Goal: Book appointment/travel/reservation

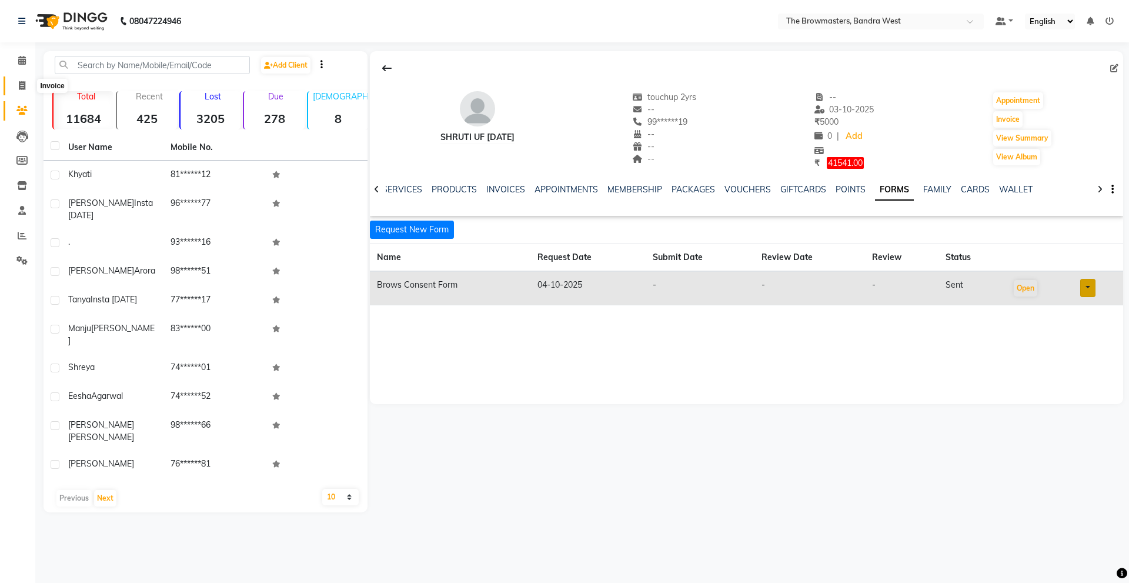
click at [21, 91] on span at bounding box center [22, 86] width 21 height 14
select select "6949"
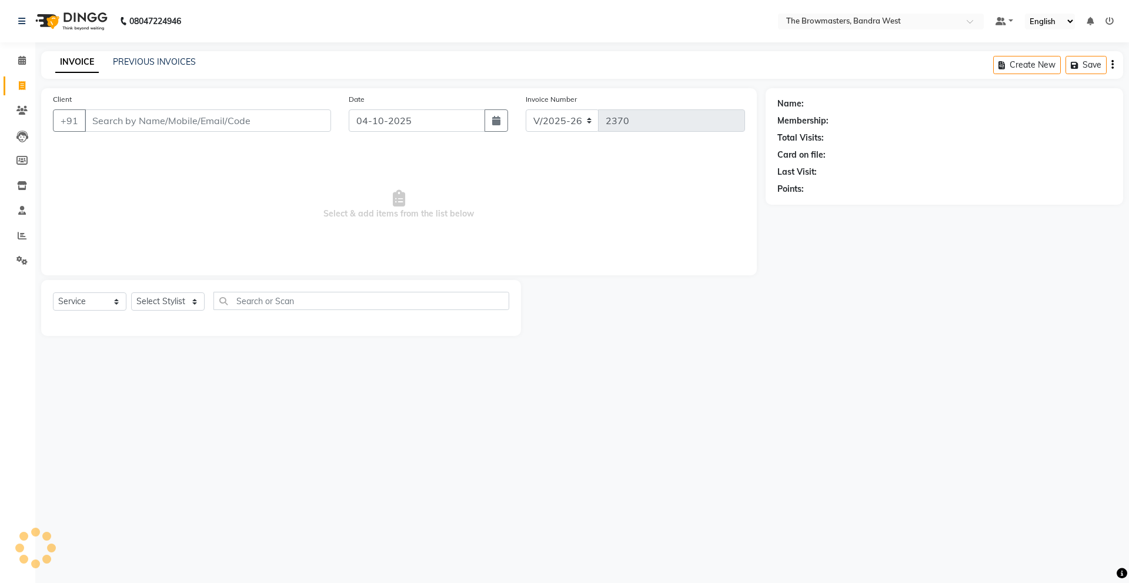
select select "package"
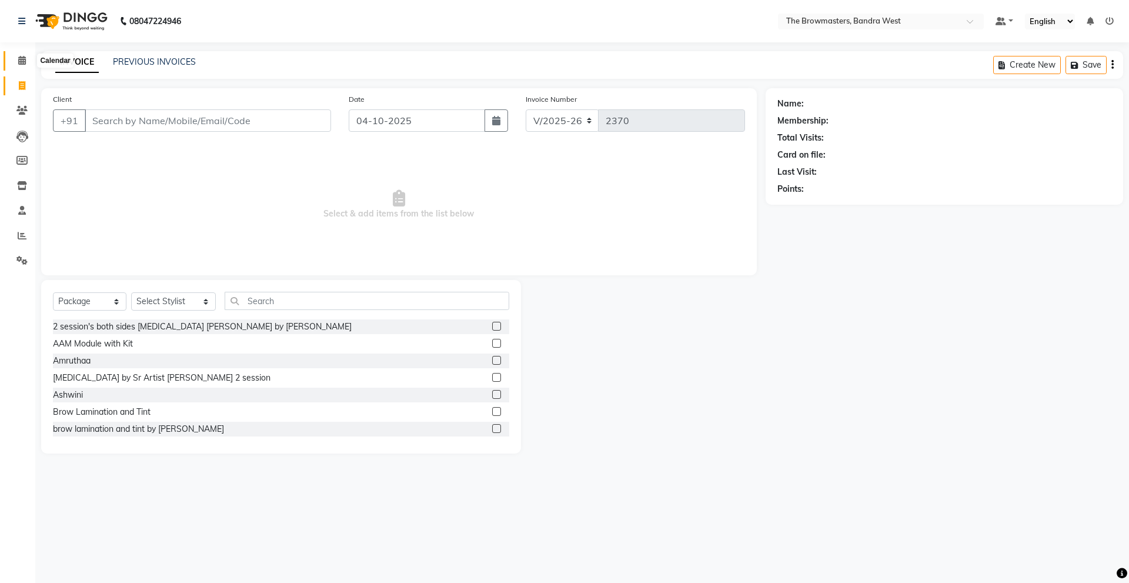
click at [21, 62] on icon at bounding box center [22, 60] width 8 height 9
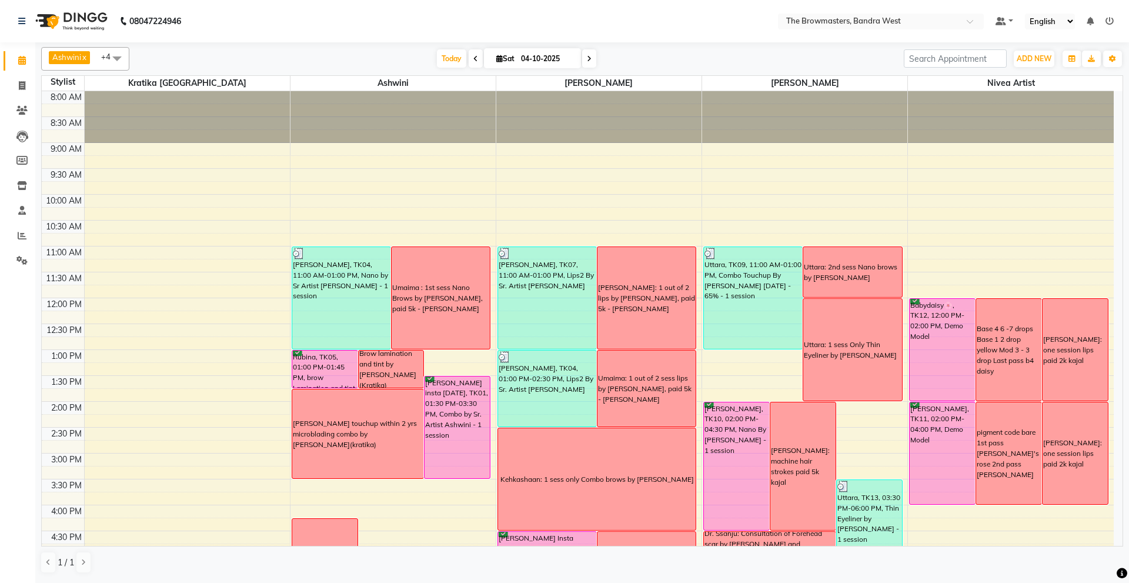
click at [544, 60] on input "04-10-2025" at bounding box center [546, 59] width 59 height 18
select select "10"
select select "2025"
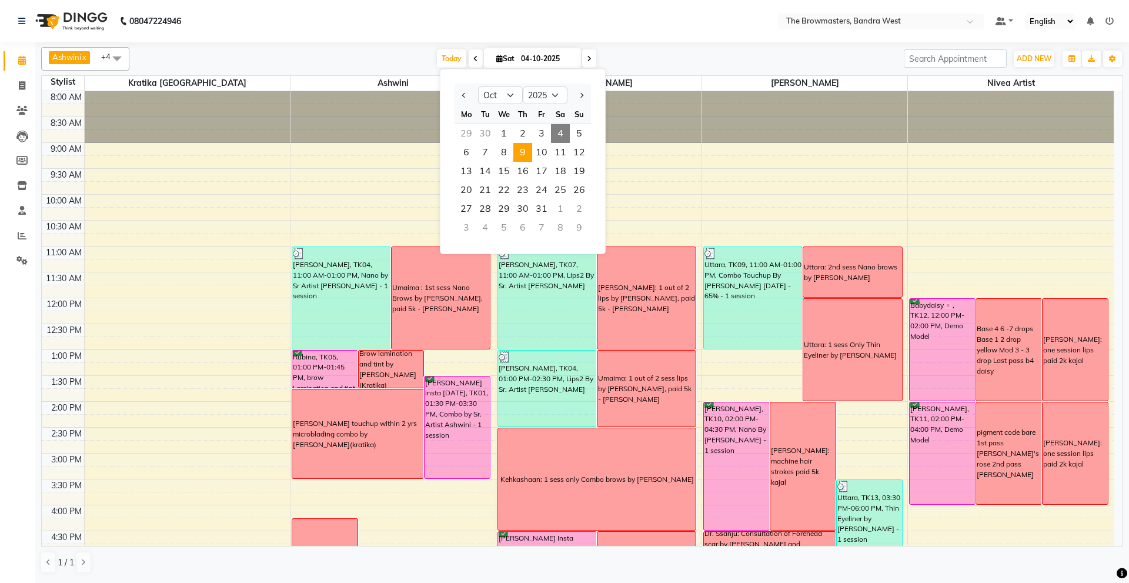
click at [523, 152] on span "9" at bounding box center [522, 152] width 19 height 19
type input "[DATE]"
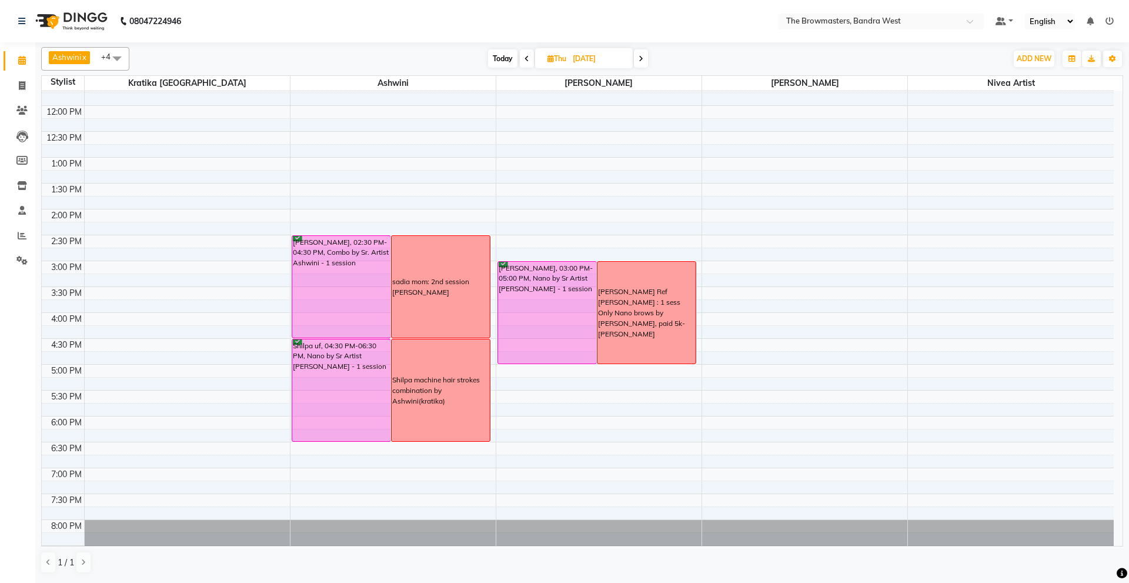
scroll to position [217, 0]
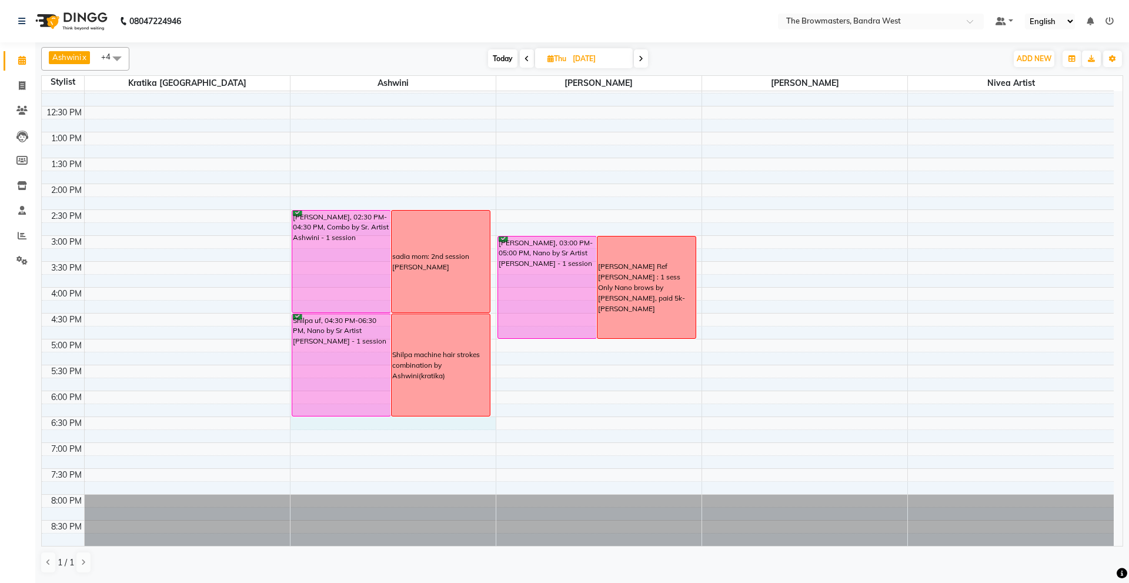
click at [302, 420] on div "8:00 AM 8:30 AM 9:00 AM 9:30 AM 10:00 AM 10:30 AM 11:00 AM 11:30 AM 12:00 PM 12…" at bounding box center [578, 210] width 1072 height 672
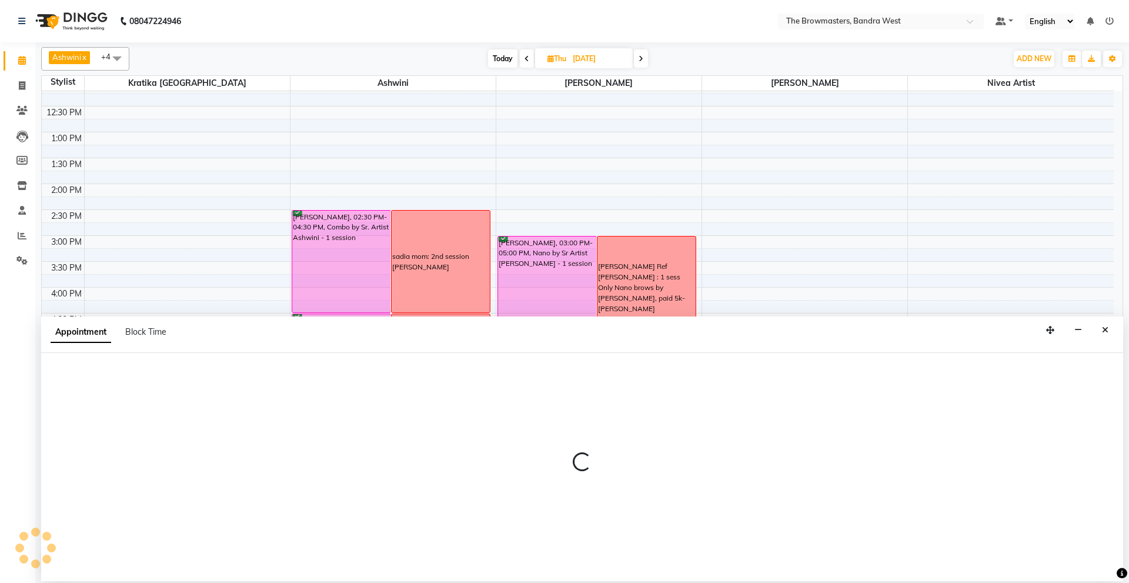
select select "64306"
select select "tentative"
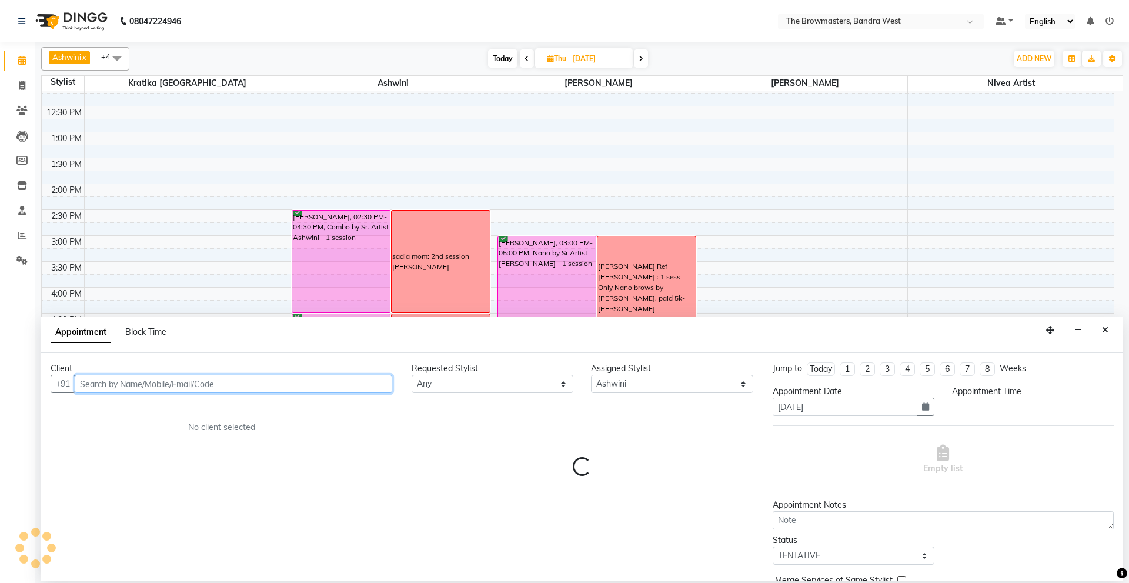
select select "1110"
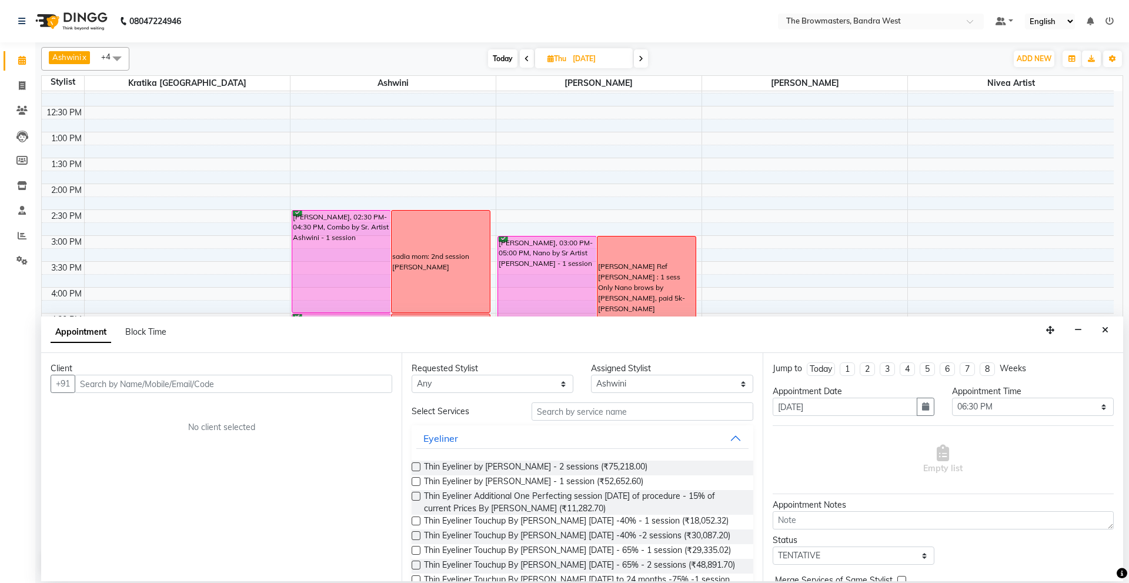
click at [138, 337] on div "Block Time" at bounding box center [145, 332] width 41 height 12
click at [146, 329] on span "Block Time" at bounding box center [145, 331] width 41 height 11
select select "64306"
select select "1110"
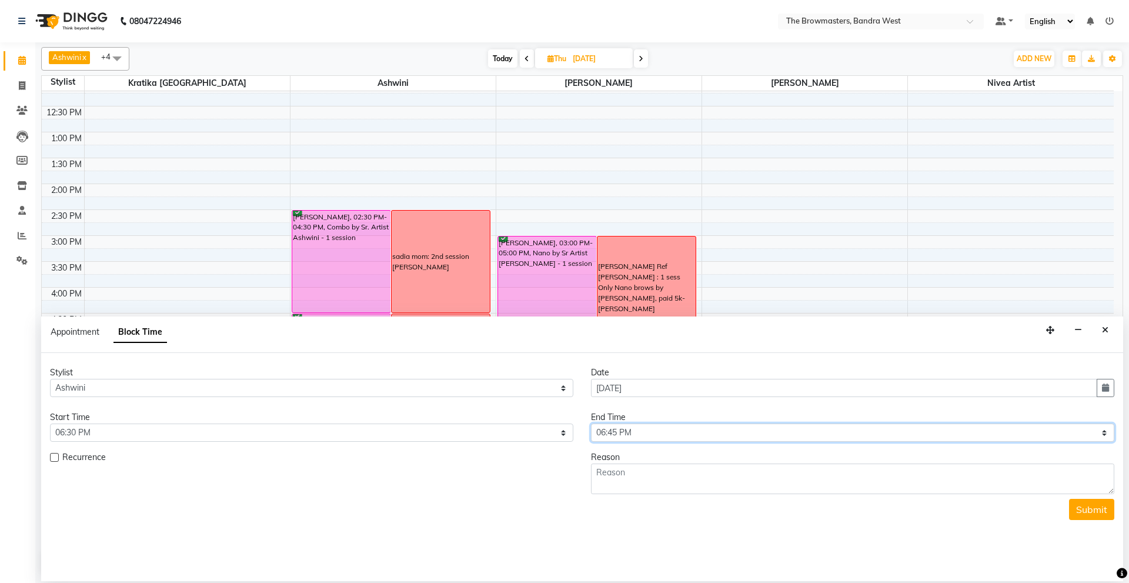
click at [651, 425] on select "Select 09:00 AM 09:15 AM 09:30 AM 09:45 AM 10:00 AM 10:15 AM 10:30 AM 10:45 AM …" at bounding box center [852, 432] width 523 height 18
select select "1200"
click at [591, 423] on select "Select 09:00 AM 09:15 AM 09:30 AM 09:45 AM 10:00 AM 10:15 AM 10:30 AM 10:45 AM …" at bounding box center [852, 432] width 523 height 18
click at [603, 473] on textarea at bounding box center [852, 478] width 523 height 31
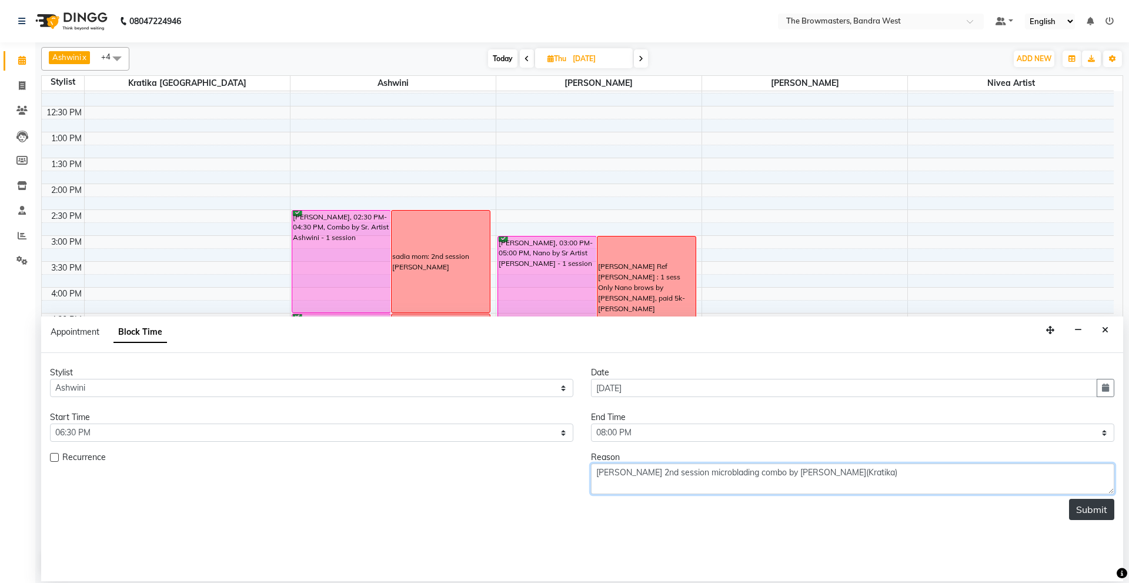
type textarea "[PERSON_NAME] 2nd session microblading combo by [PERSON_NAME](Kratika)"
click at [1099, 511] on button "Submit" at bounding box center [1091, 508] width 45 height 21
